Goal: Information Seeking & Learning: Learn about a topic

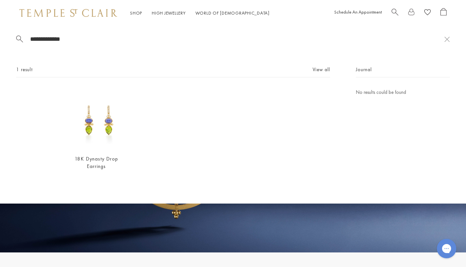
click at [293, 214] on link at bounding box center [233, 139] width 466 height 227
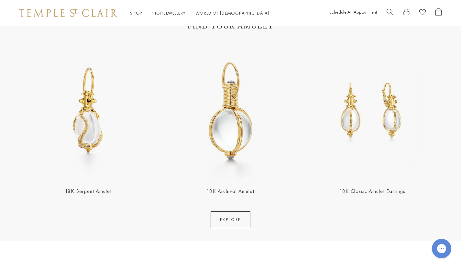
scroll to position [1159, 0]
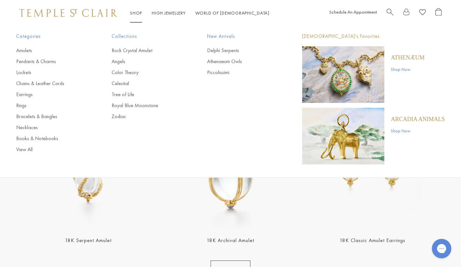
click at [26, 54] on link "Amulets" at bounding box center [51, 50] width 70 height 7
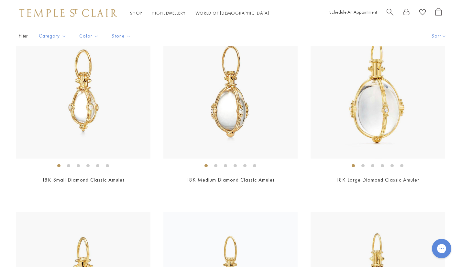
scroll to position [1669, 0]
click at [114, 12] on img at bounding box center [68, 13] width 98 height 8
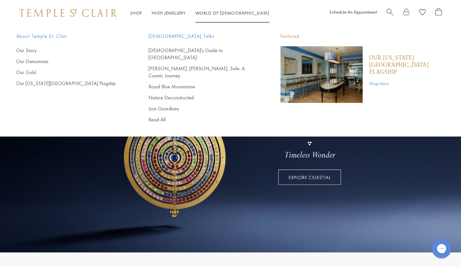
click at [217, 10] on link "World of Temple World of Temple" at bounding box center [232, 13] width 74 height 6
click at [225, 15] on link "World of Temple World of Temple" at bounding box center [232, 13] width 74 height 6
click at [33, 50] on link "Our Story" at bounding box center [69, 50] width 106 height 7
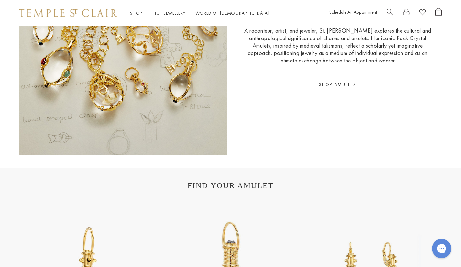
scroll to position [1038, 0]
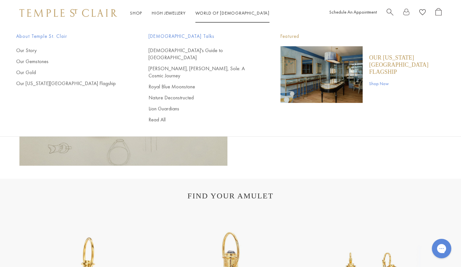
click at [208, 11] on link "World of Temple World of Temple" at bounding box center [232, 13] width 74 height 6
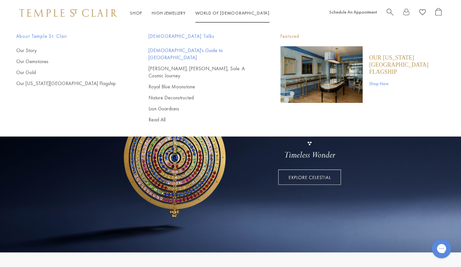
click at [183, 48] on link "[DEMOGRAPHIC_DATA]'s Guide to [GEOGRAPHIC_DATA]" at bounding box center [202, 54] width 106 height 14
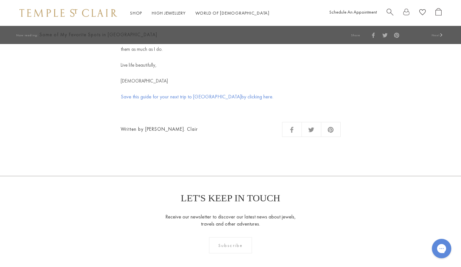
scroll to position [2671, 0]
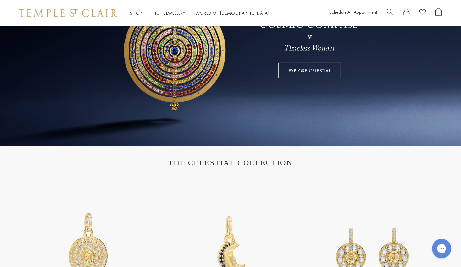
scroll to position [193, 0]
